Goal: Information Seeking & Learning: Learn about a topic

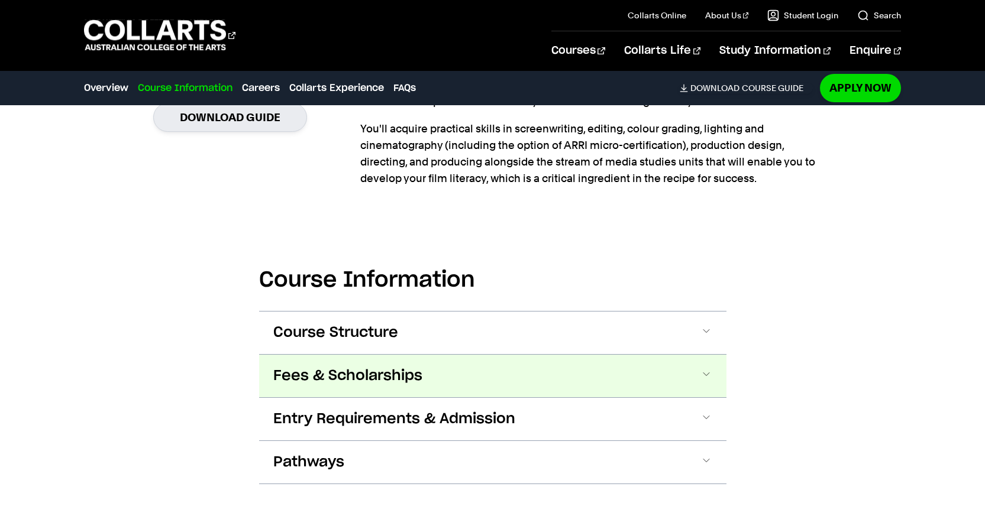
scroll to position [1020, 0]
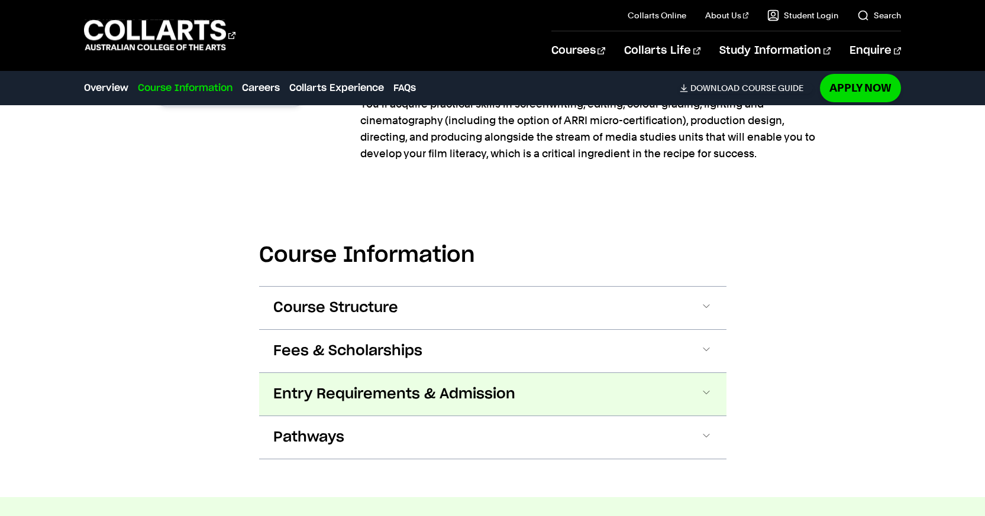
drag, startPoint x: 704, startPoint y: 392, endPoint x: 709, endPoint y: 388, distance: 6.3
click at [704, 392] on span at bounding box center [706, 394] width 12 height 15
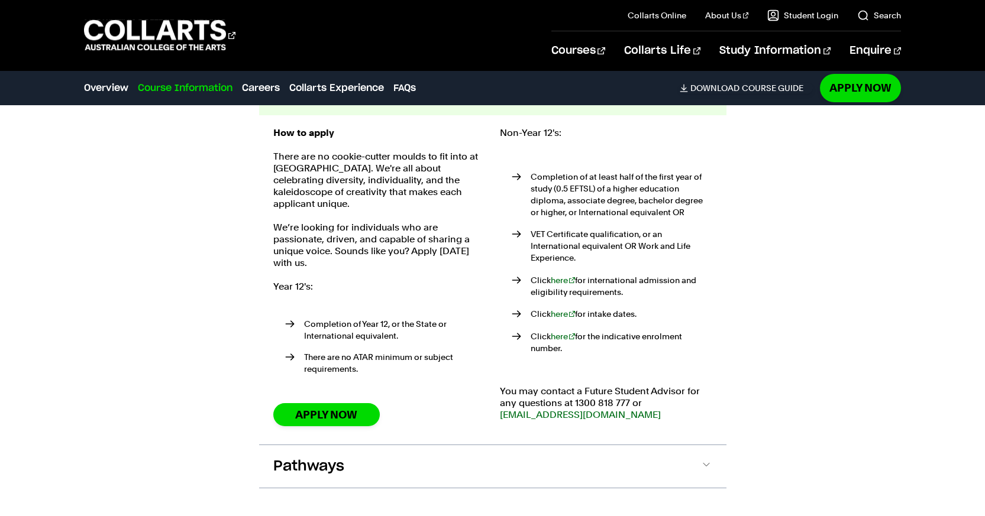
scroll to position [1321, 0]
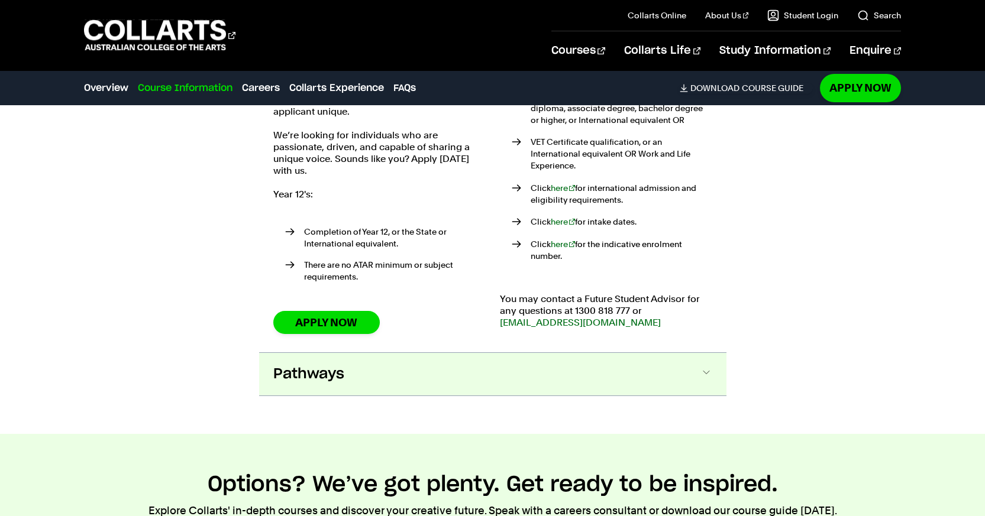
drag, startPoint x: 704, startPoint y: 363, endPoint x: 707, endPoint y: 357, distance: 6.6
click at [704, 367] on span at bounding box center [706, 374] width 12 height 15
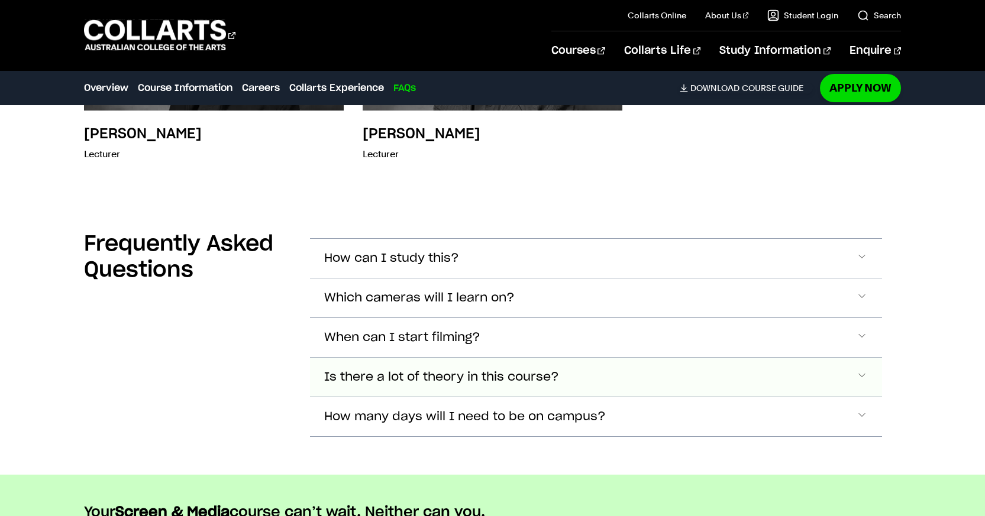
scroll to position [4978, 0]
click at [866, 266] on span "Accordion Section" at bounding box center [862, 258] width 12 height 15
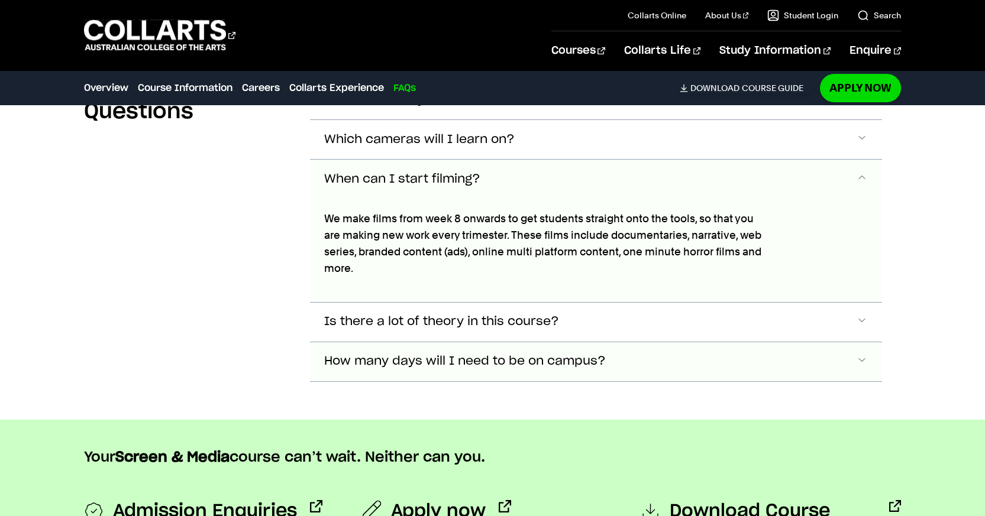
scroll to position [5166, 0]
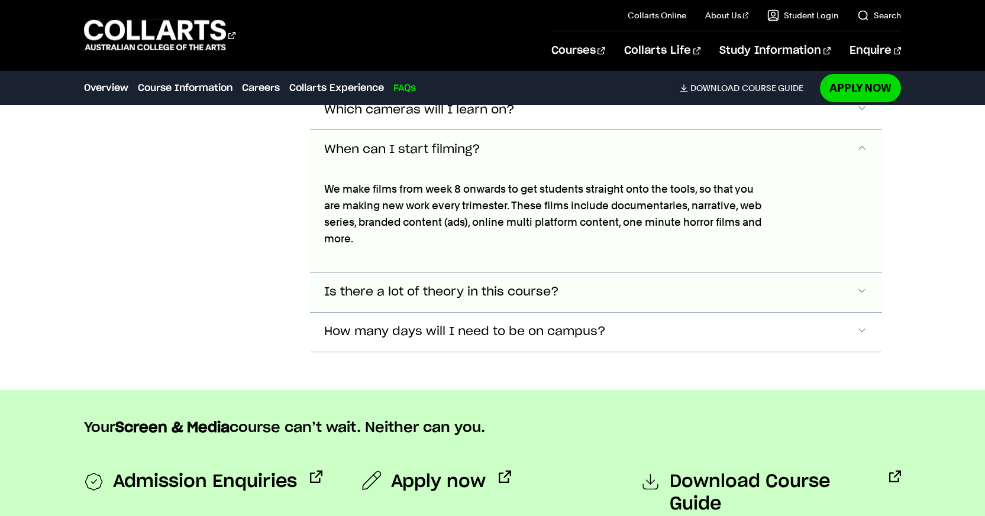
click at [866, 78] on span "Accordion Section" at bounding box center [862, 70] width 12 height 15
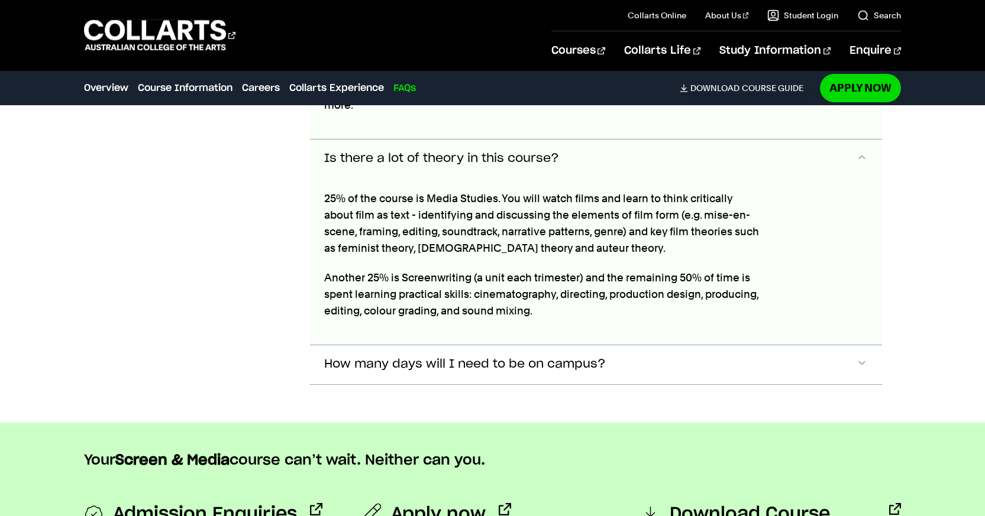
scroll to position [5309, 0]
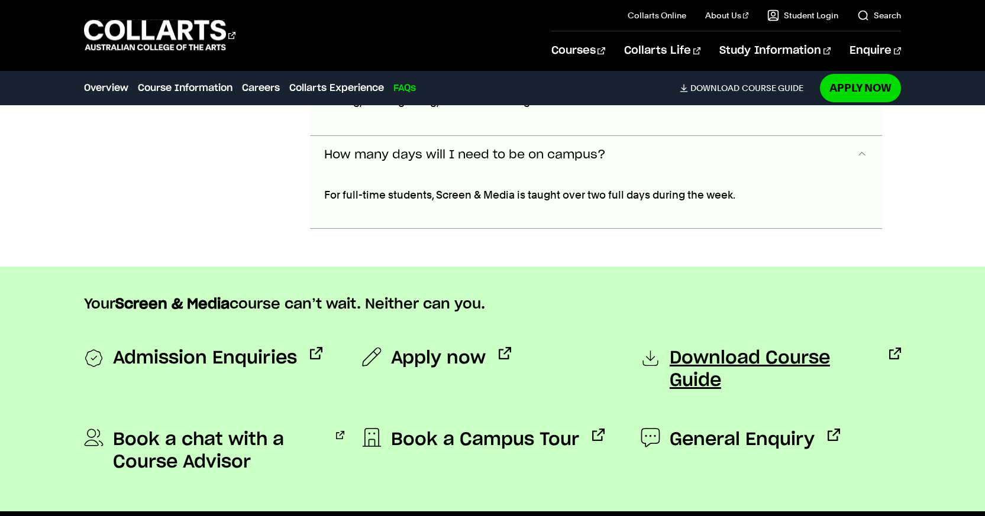
scroll to position [5514, 0]
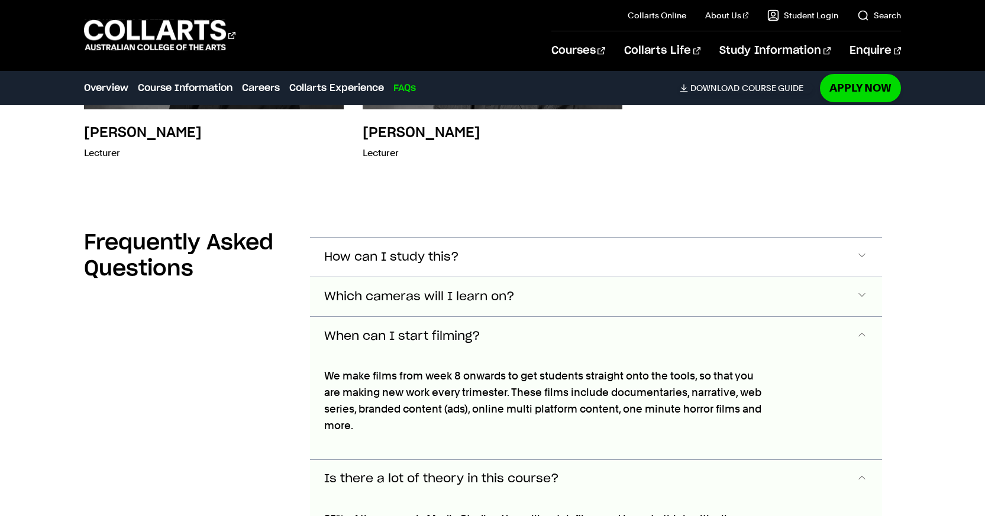
click at [865, 265] on span "Accordion Section" at bounding box center [862, 257] width 12 height 15
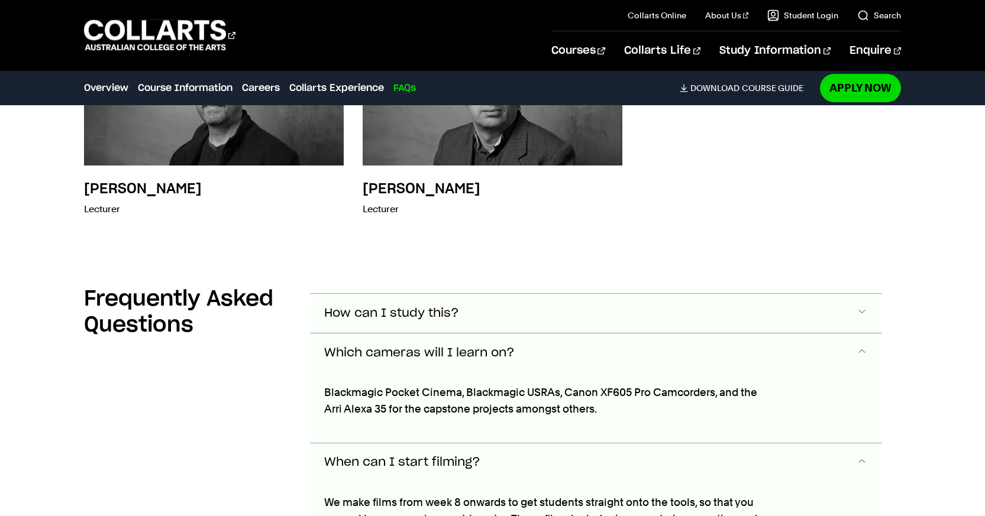
scroll to position [4921, 0]
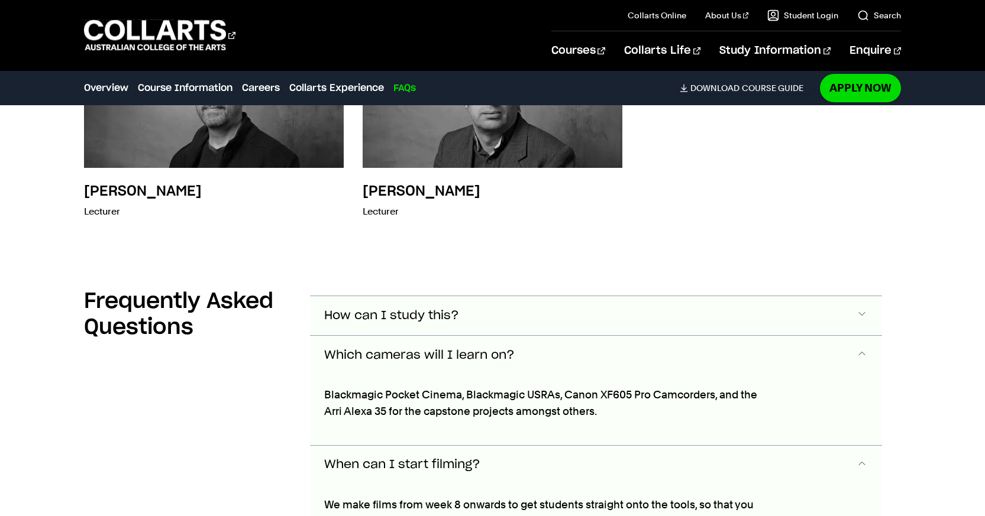
click at [866, 308] on span "Accordion Section" at bounding box center [862, 315] width 12 height 15
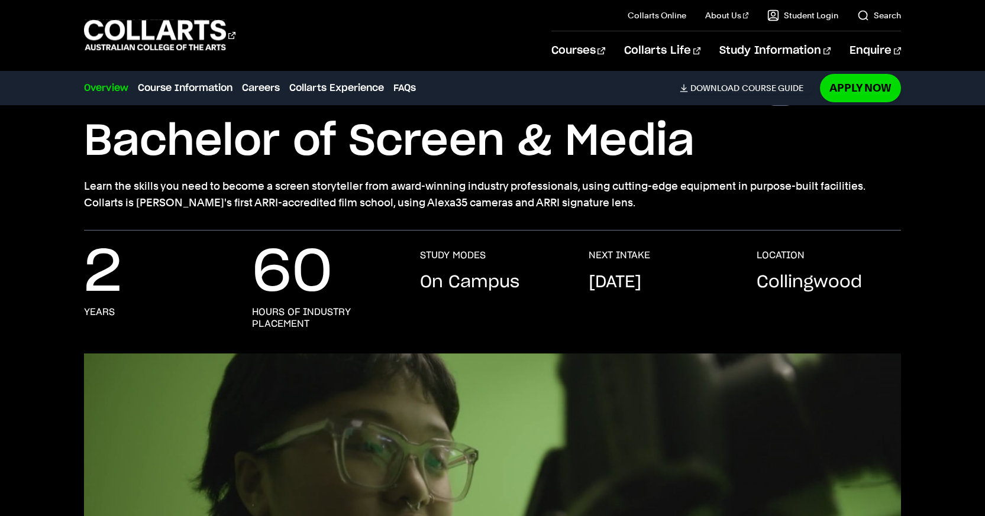
scroll to position [0, 0]
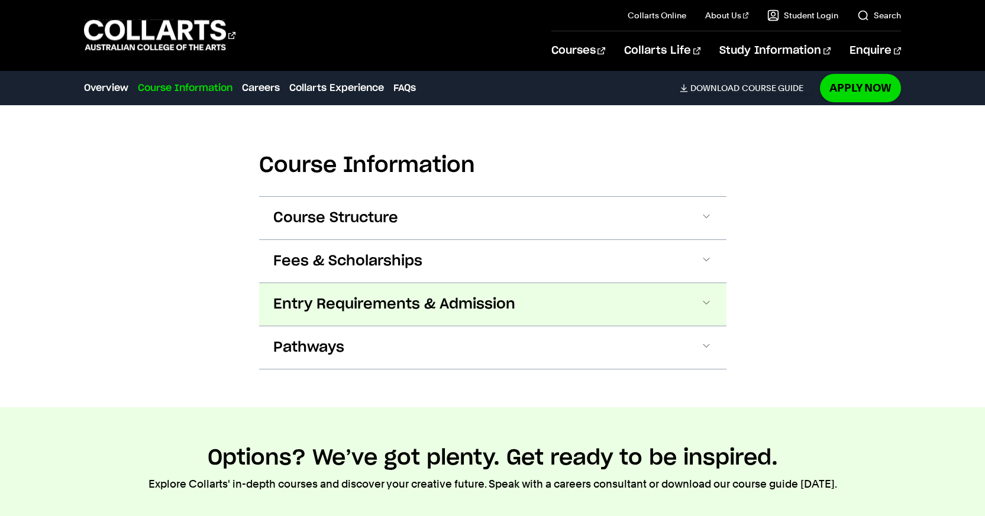
scroll to position [1169, 0]
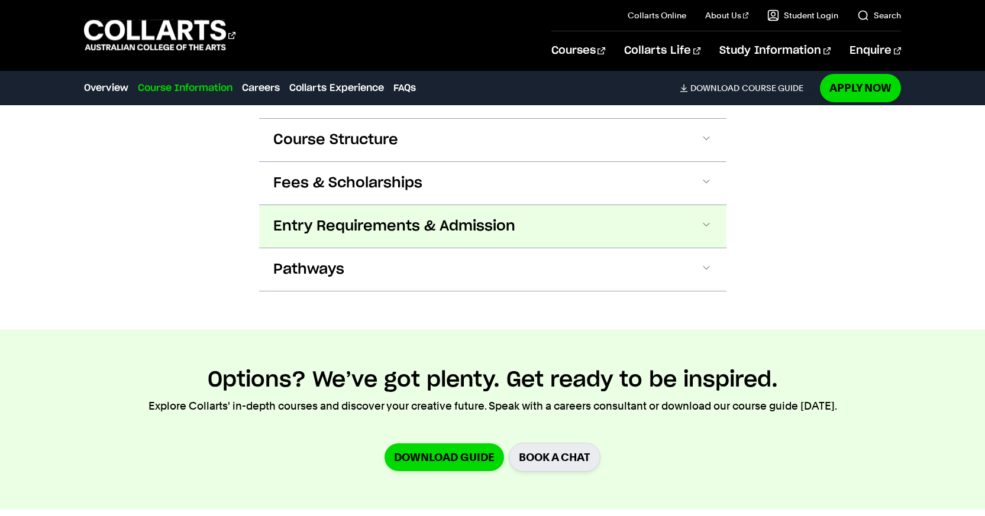
click at [709, 226] on span at bounding box center [706, 226] width 12 height 15
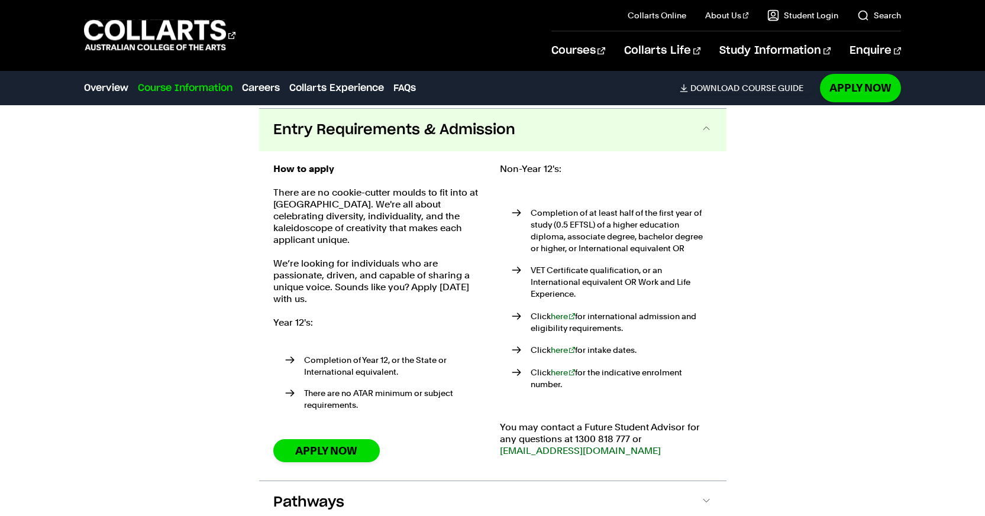
scroll to position [1287, 0]
